Goal: Find contact information: Find contact information

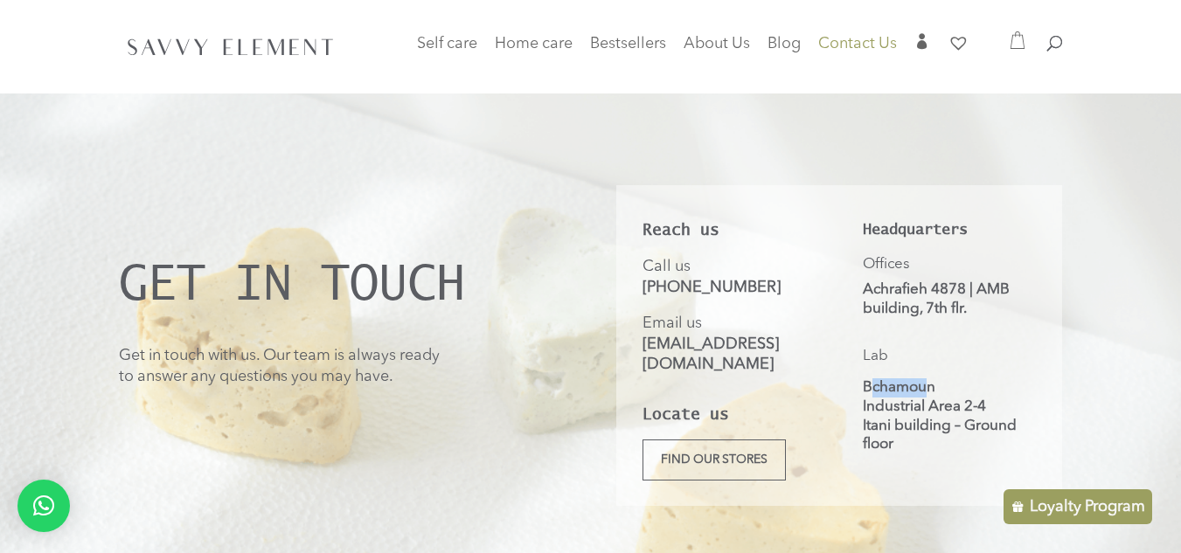
drag, startPoint x: 866, startPoint y: 385, endPoint x: 929, endPoint y: 378, distance: 63.3
click at [929, 379] on p "Bchamoun Industrial Area 2-4 Itani building – Ground floor" at bounding box center [950, 416] width 174 height 75
click at [875, 372] on div "Headquarters Offices Achrafieh 4878 | AMB building, 7th flr. Lab Bchamoun Indus…" at bounding box center [950, 323] width 174 height 264
drag, startPoint x: 866, startPoint y: 377, endPoint x: 936, endPoint y: 378, distance: 69.1
click at [936, 379] on p "Bchamoun Industrial Area 2-4 Itani building – Ground floor" at bounding box center [950, 416] width 174 height 75
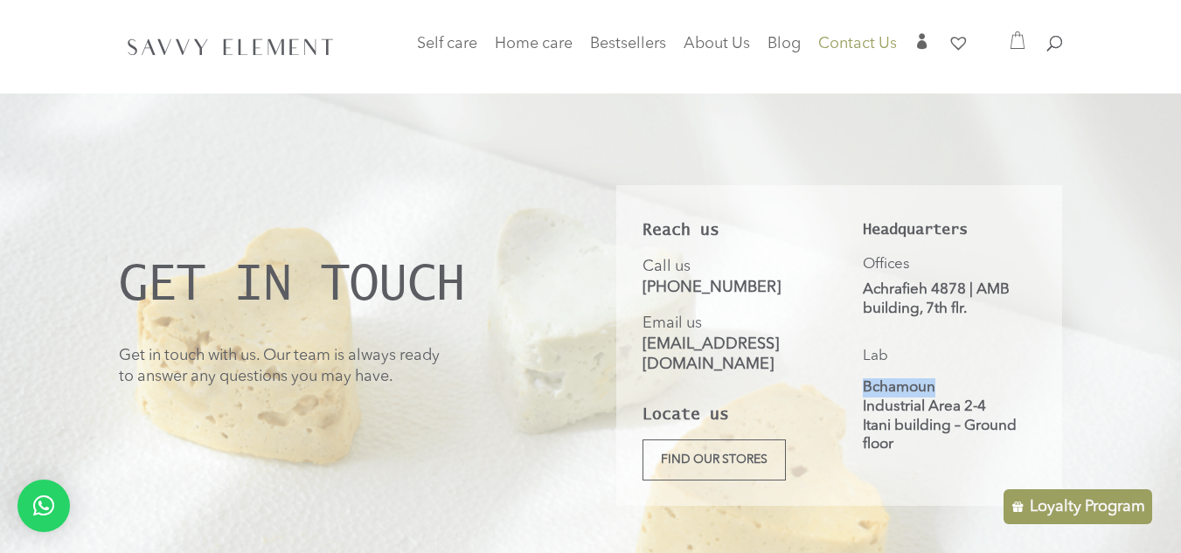
copy p "Bchamoun"
drag, startPoint x: 862, startPoint y: 404, endPoint x: 992, endPoint y: 404, distance: 130.3
click at [992, 404] on p "Bchamoun Industrial Area 2-4 Itani building – Ground floor" at bounding box center [950, 416] width 174 height 75
copy p "Industrial Area 2-4"
drag, startPoint x: 856, startPoint y: 423, endPoint x: 987, endPoint y: 452, distance: 134.3
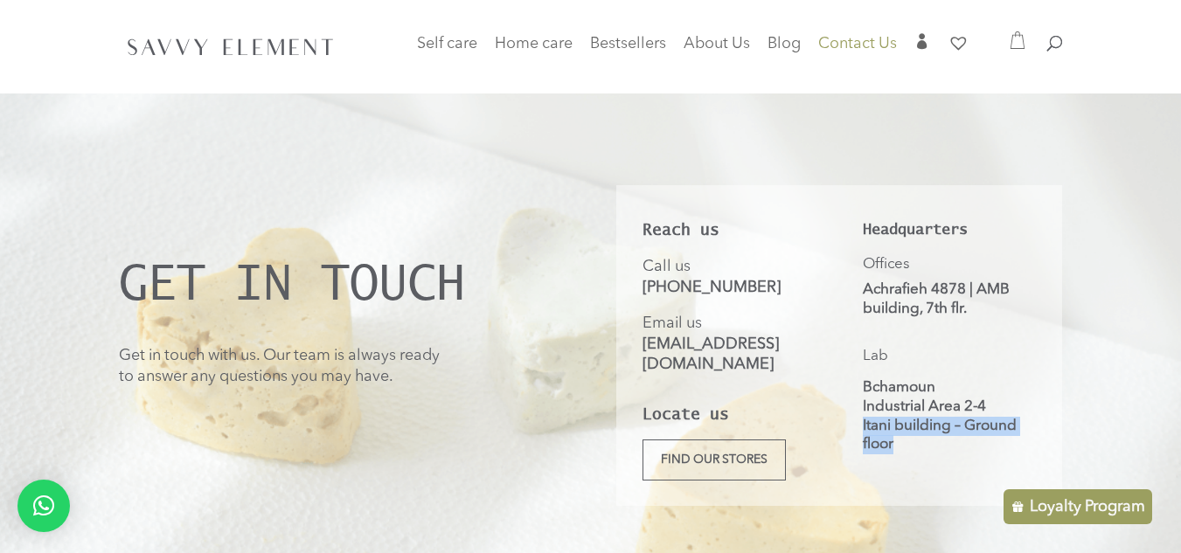
click at [987, 452] on div "Reach us Call us +961 81 827 644 Email us info@savvyelement.co Locate us Find o…" at bounding box center [839, 345] width 446 height 321
copy p "Itani building – Ground floor"
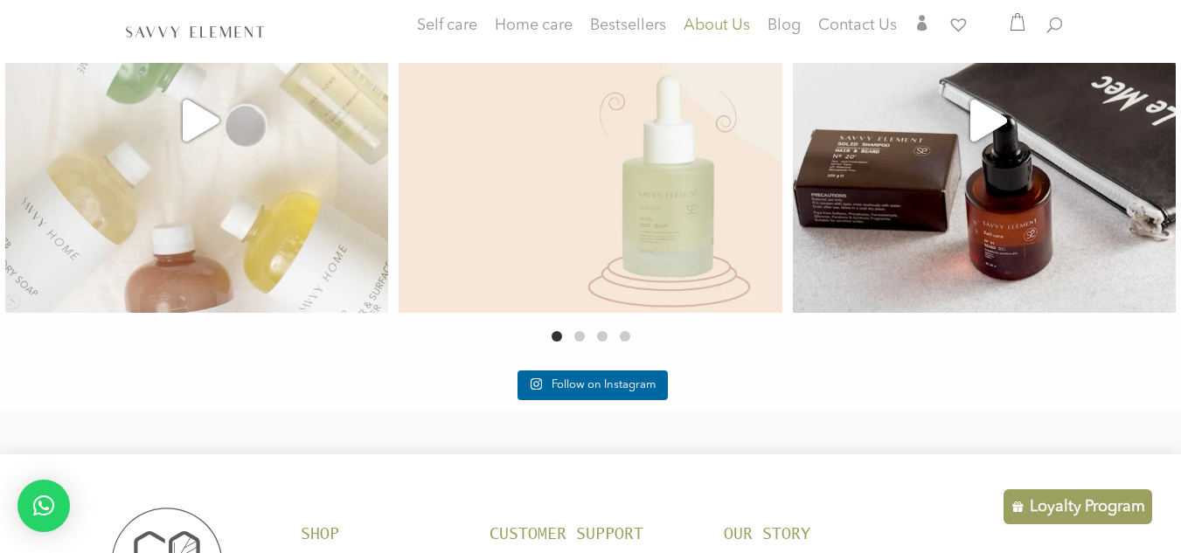
scroll to position [3427, 0]
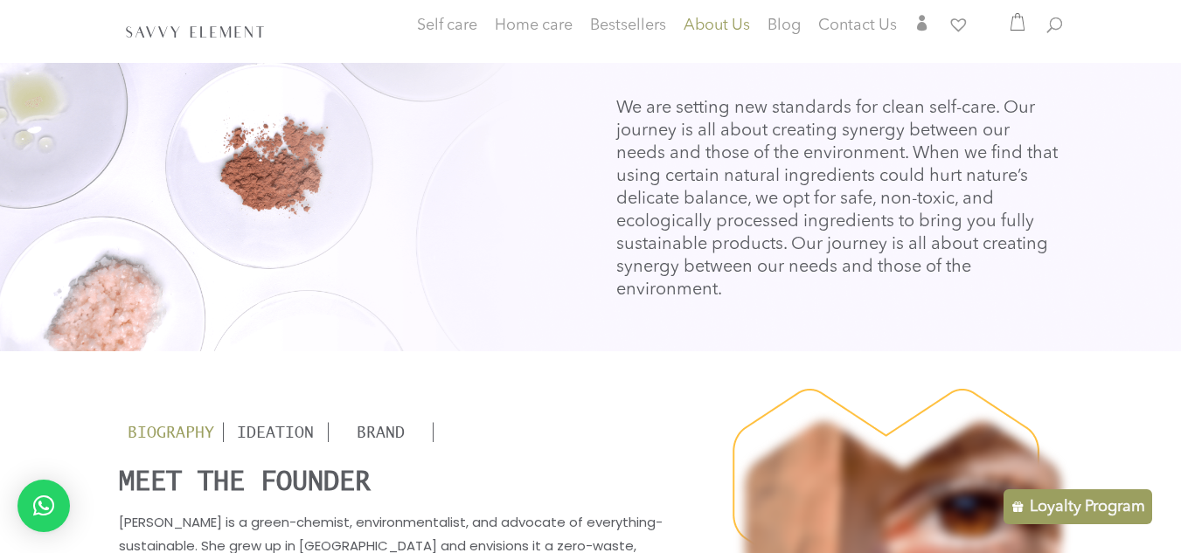
scroll to position [1749, 0]
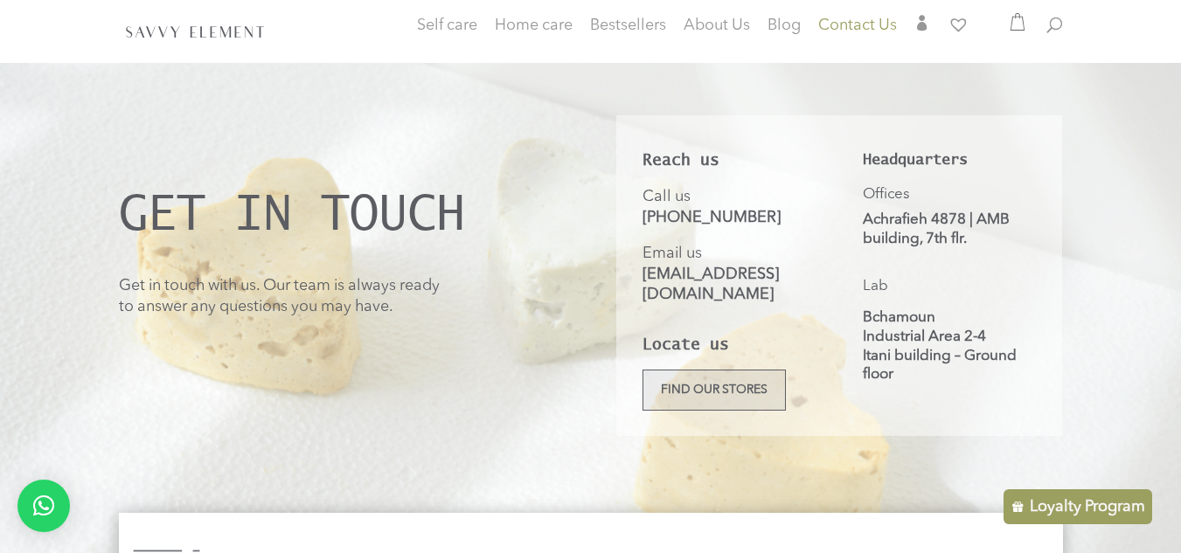
click at [714, 372] on link "Find our stores" at bounding box center [714, 390] width 143 height 41
